Goal: Transaction & Acquisition: Book appointment/travel/reservation

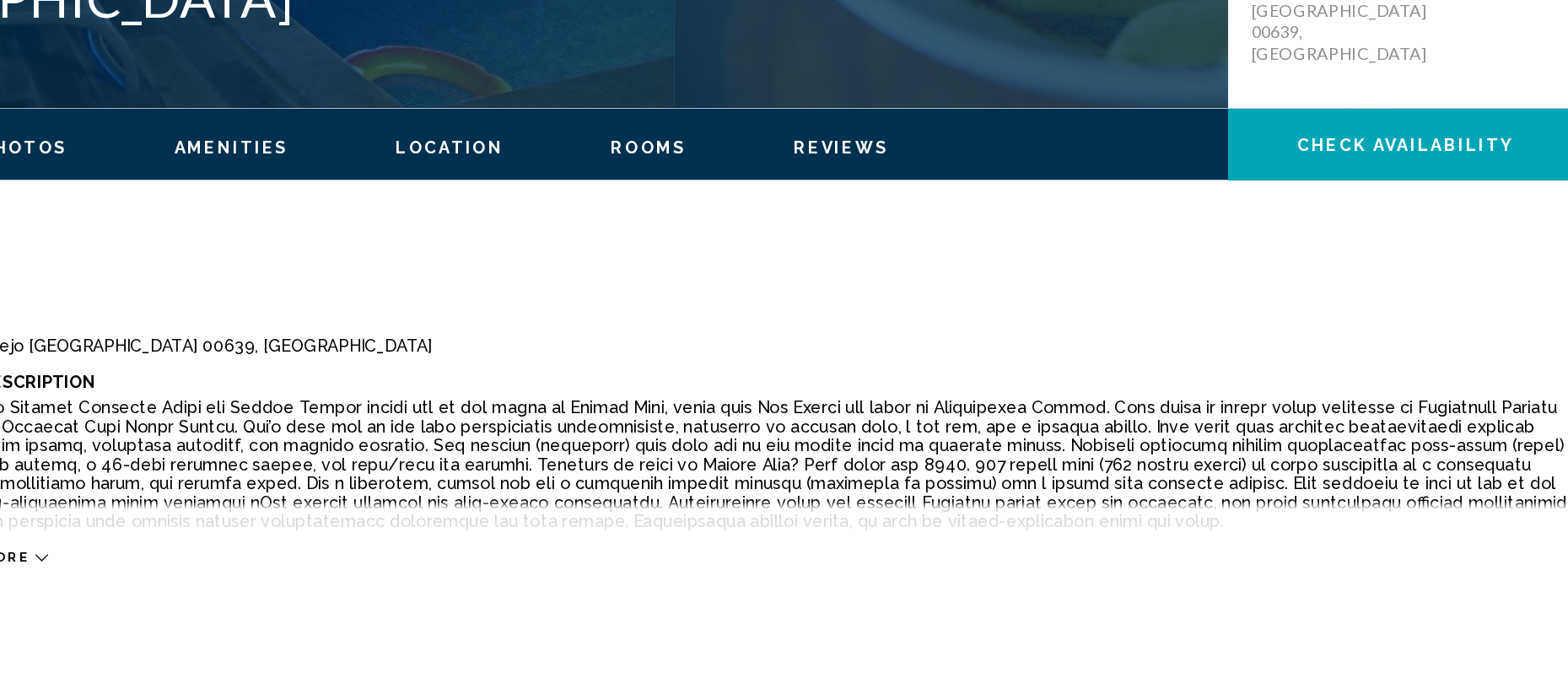
scroll to position [282, 0]
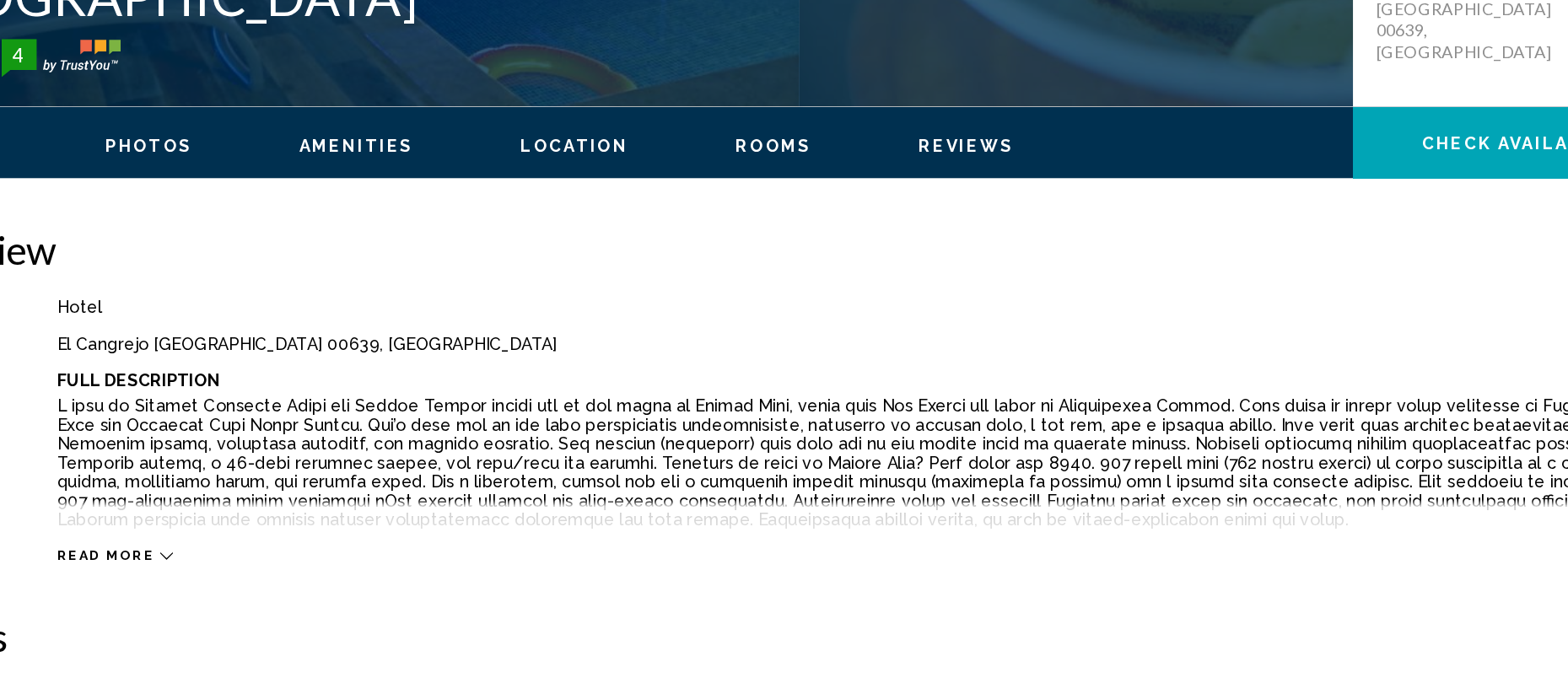
click at [279, 588] on span "Read more" at bounding box center [293, 592] width 69 height 11
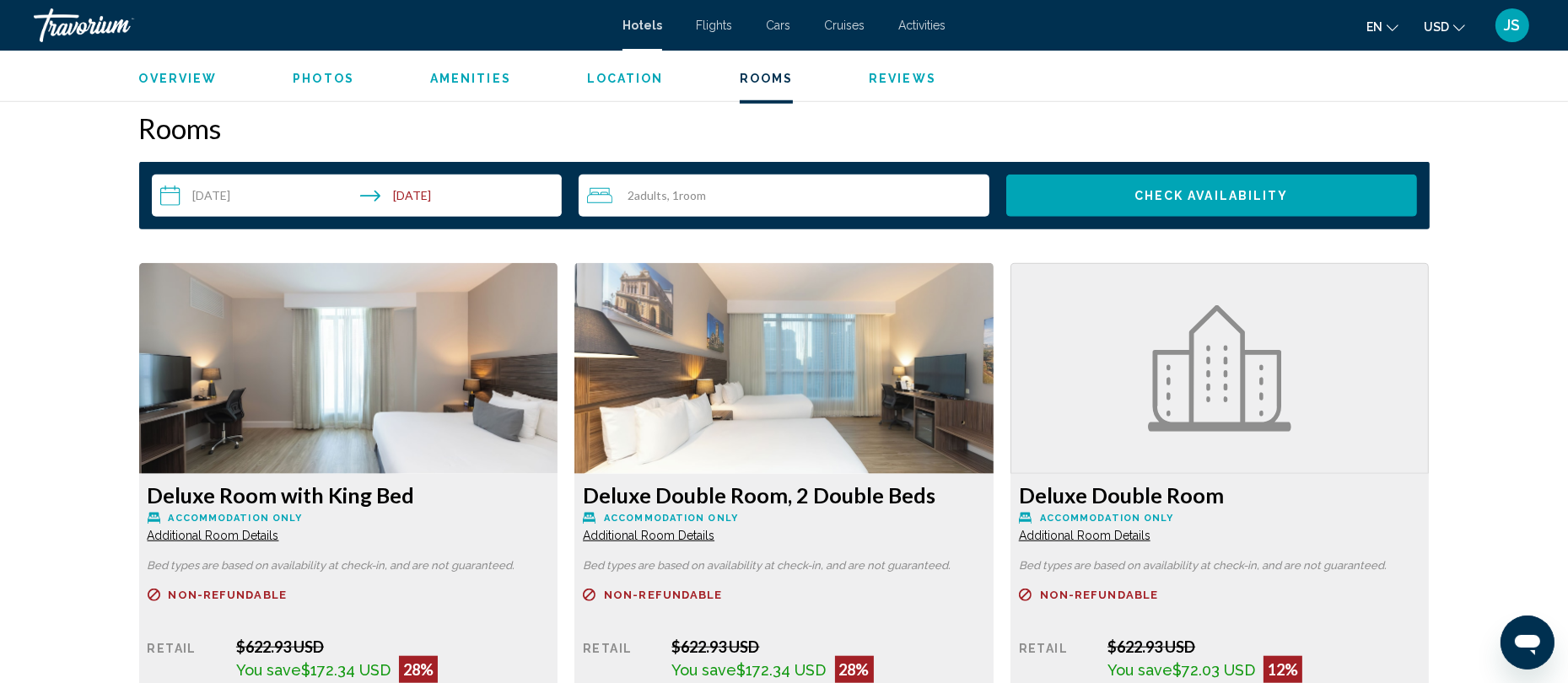
scroll to position [2284, 0]
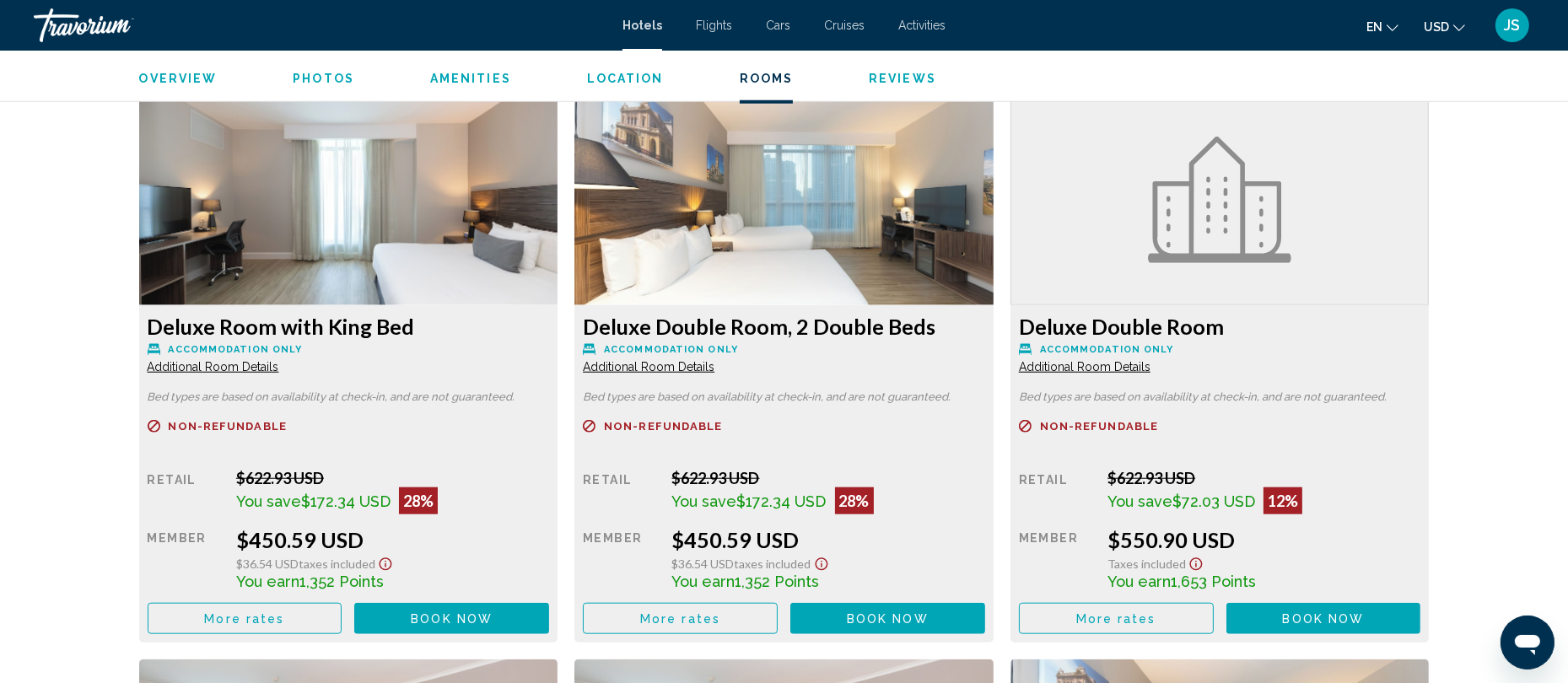
click at [310, 493] on span "$172.34 USD" at bounding box center [346, 501] width 90 height 18
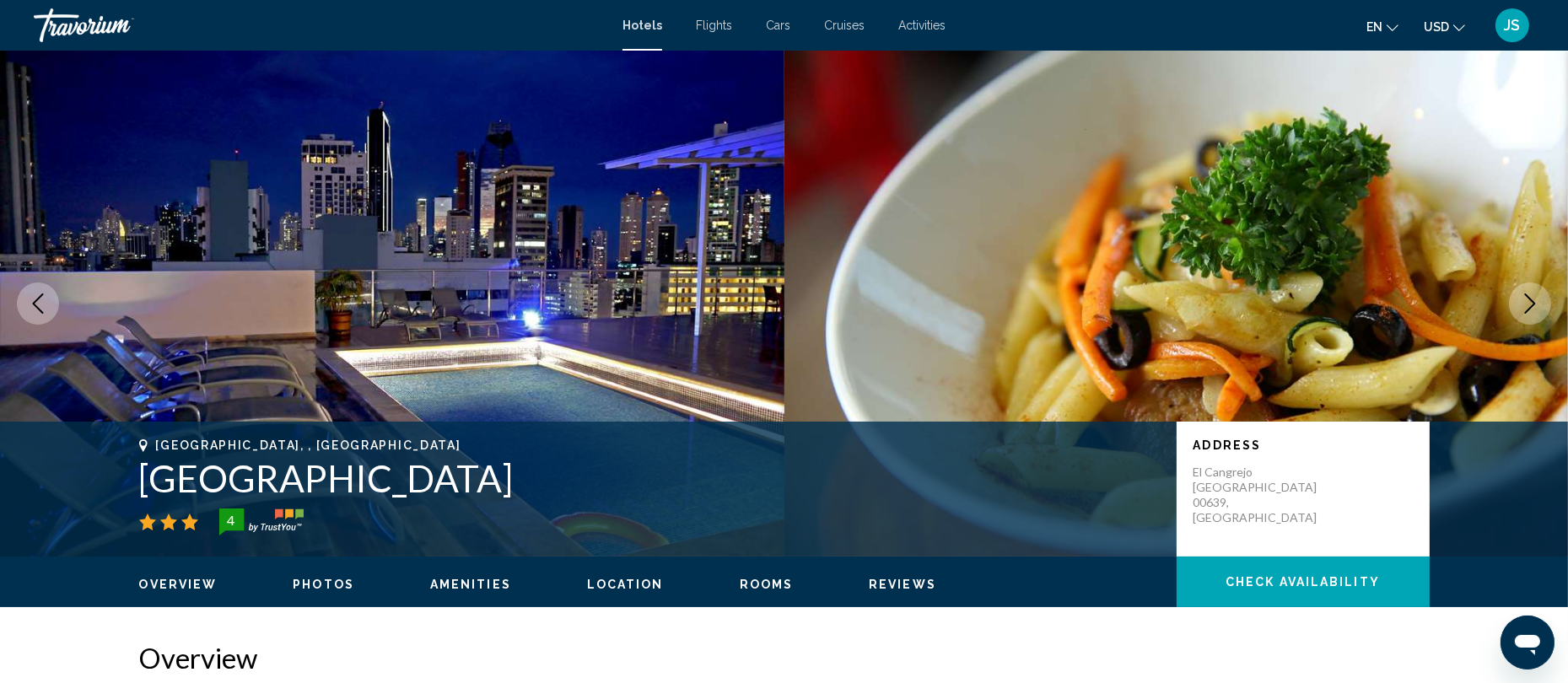
scroll to position [1, 0]
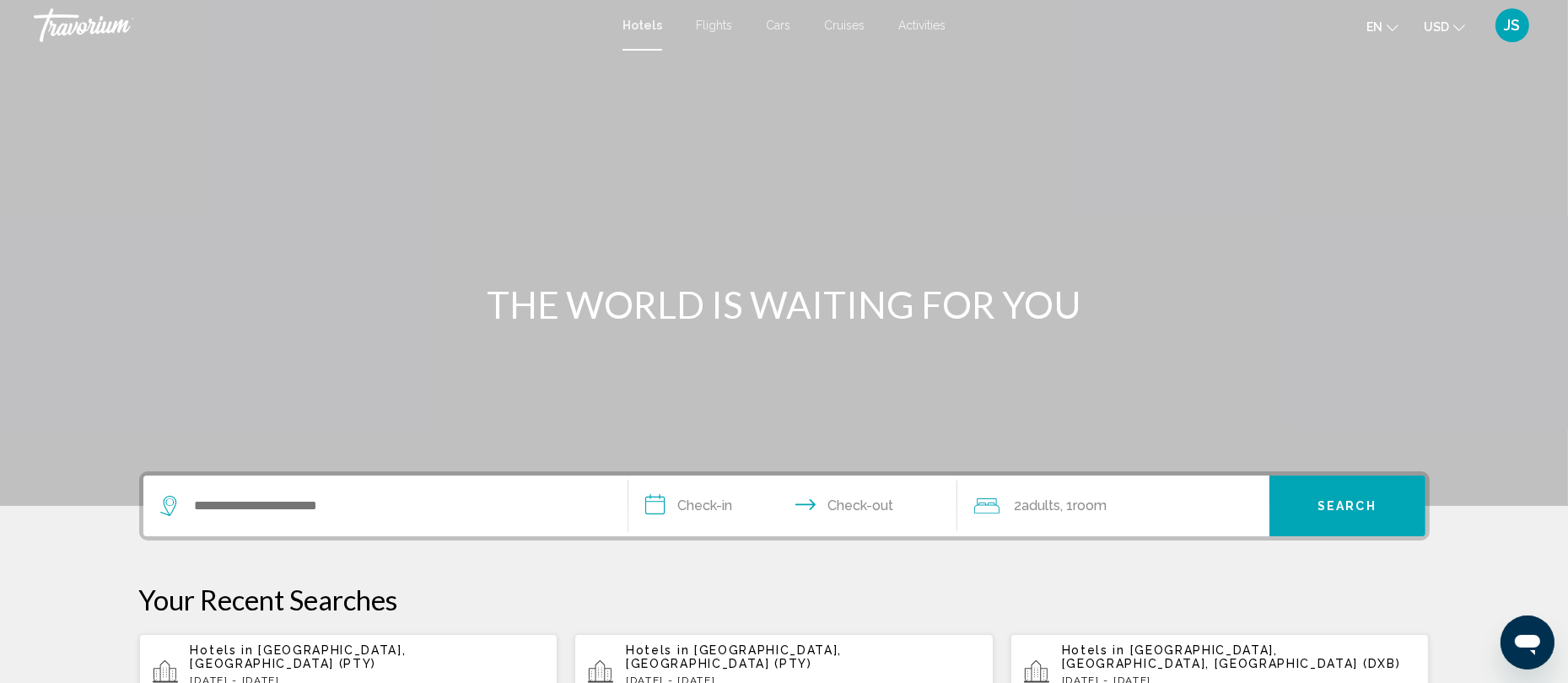
click at [807, 257] on div "Main content" at bounding box center [784, 253] width 1568 height 506
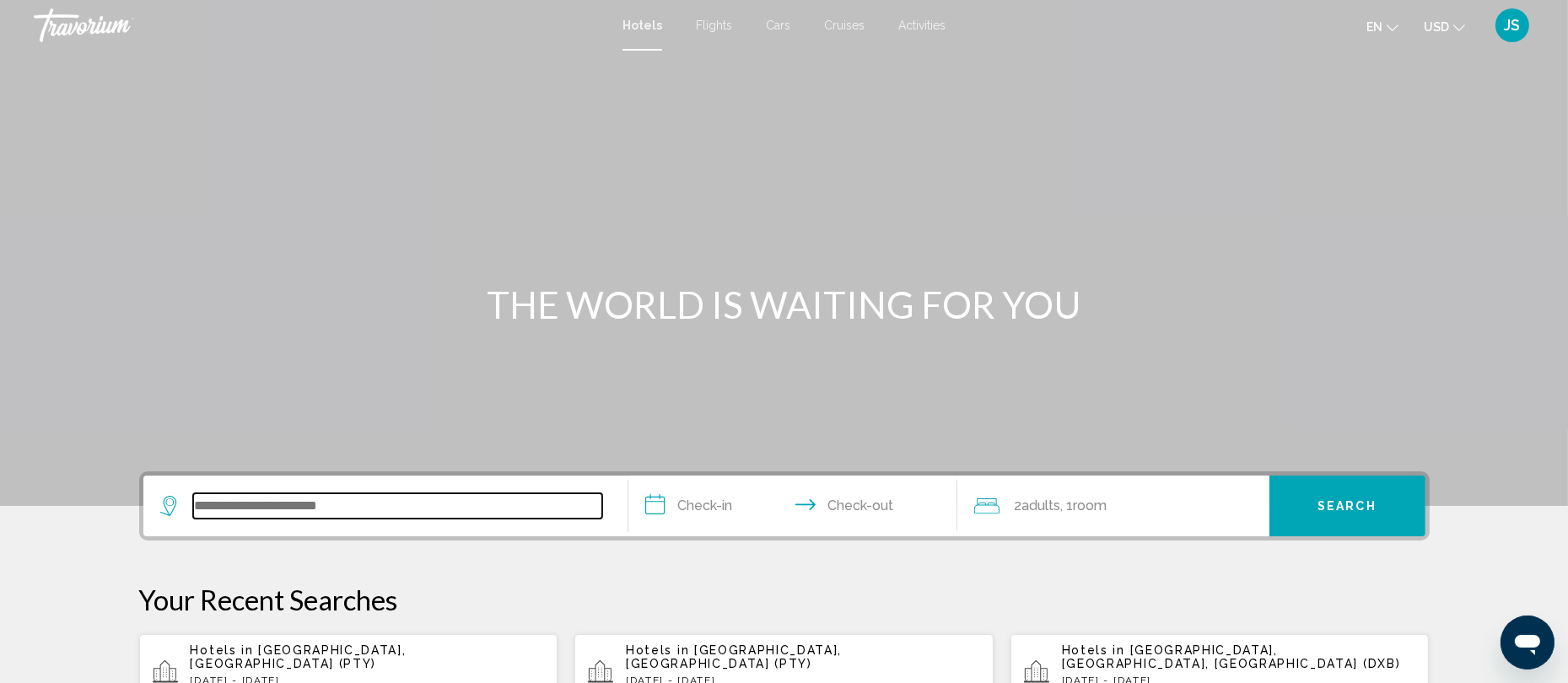
click at [300, 505] on input "Search widget" at bounding box center [397, 506] width 409 height 25
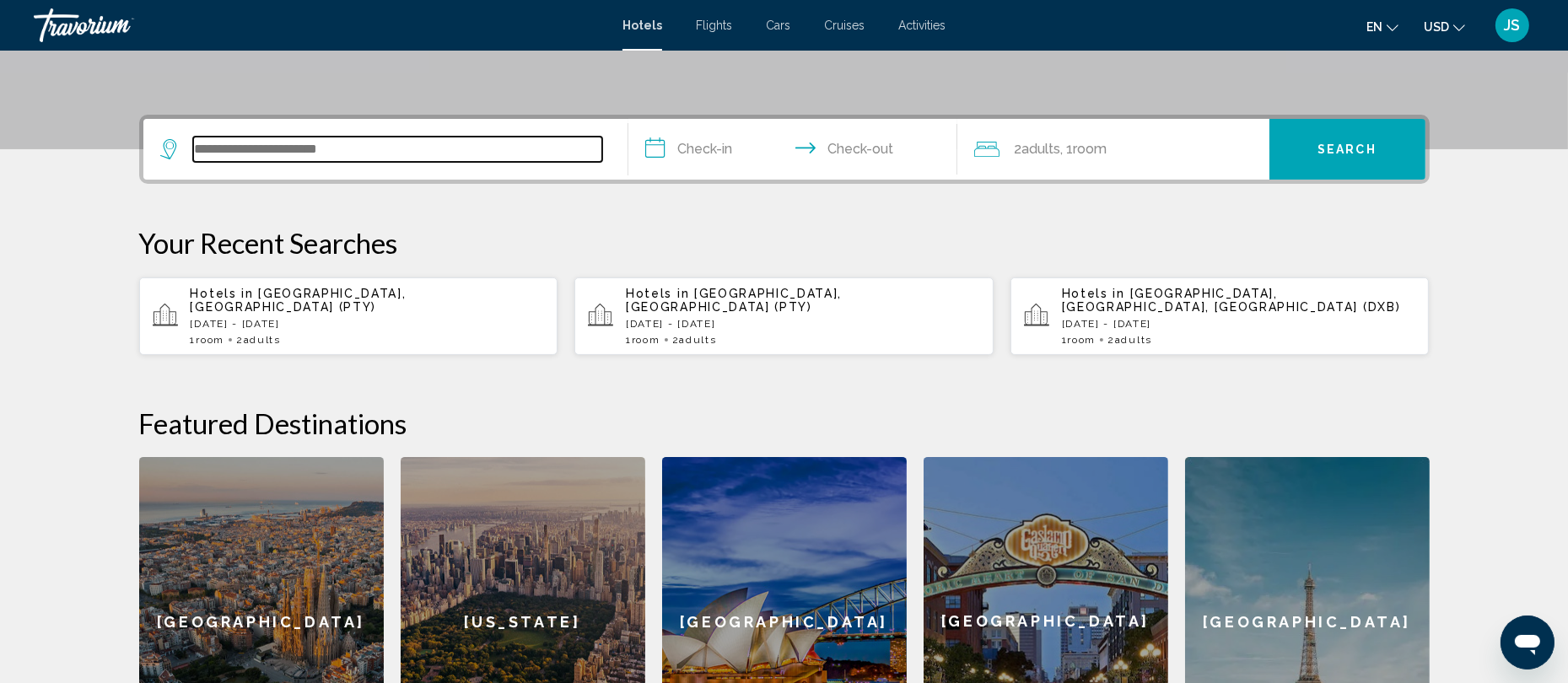
scroll to position [415, 0]
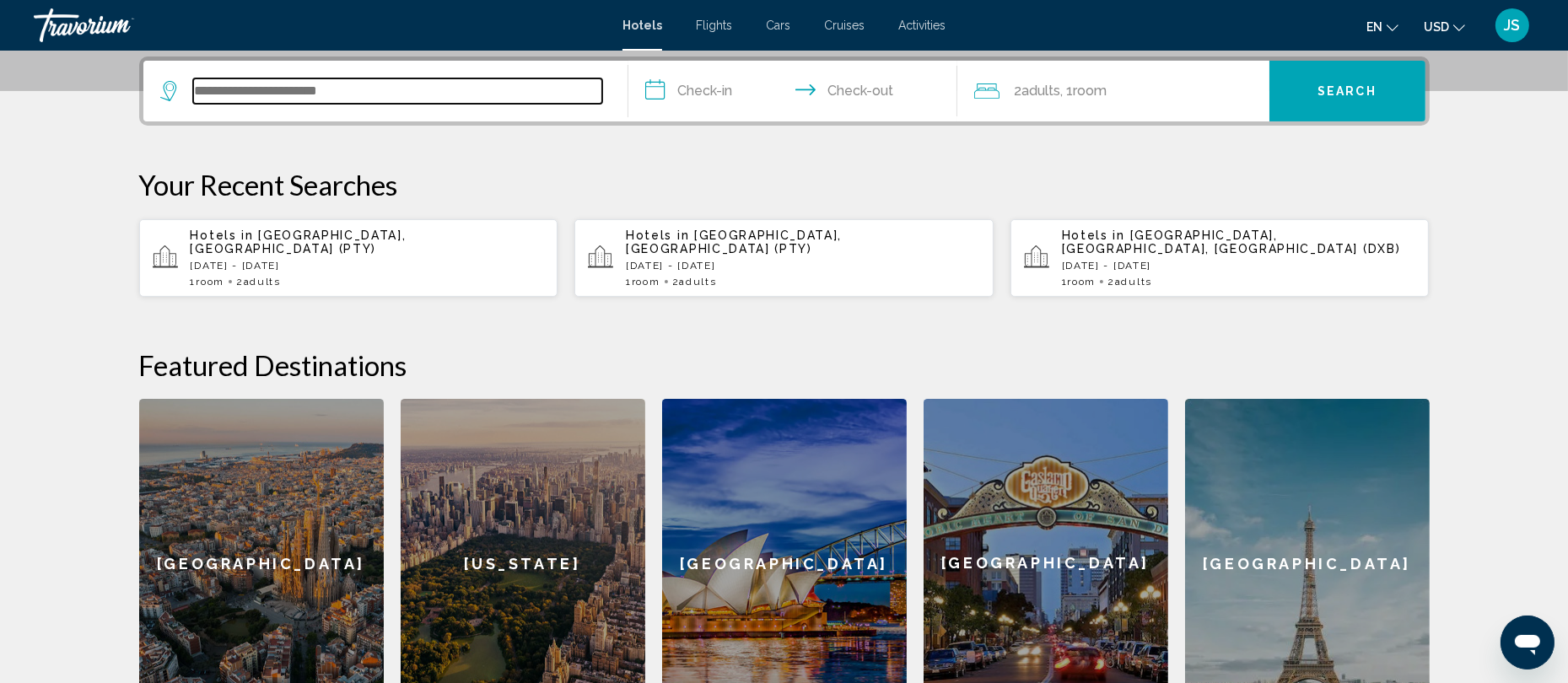
type input "*"
